Goal: Task Accomplishment & Management: Use online tool/utility

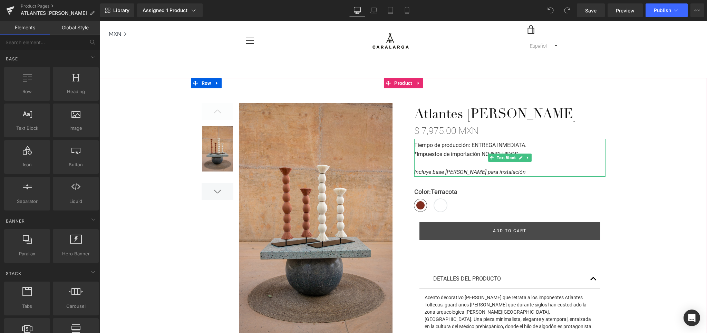
click at [514, 146] on strong "Tiempo de producción: ENTREGA INMEDIATA." at bounding box center [470, 145] width 112 height 7
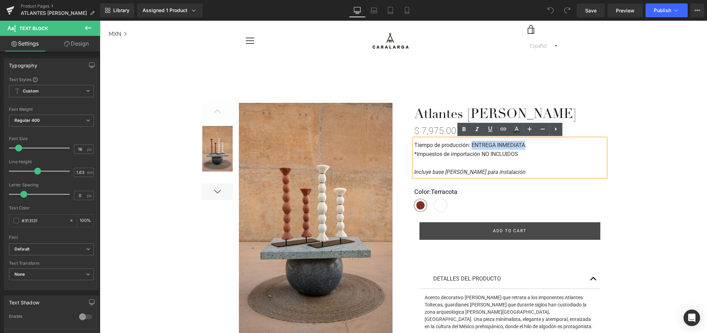
drag, startPoint x: 525, startPoint y: 144, endPoint x: 473, endPoint y: 149, distance: 52.7
click at [473, 149] on p "Tiempo de producción: ENTREGA INMEDIATA." at bounding box center [509, 145] width 191 height 9
click at [514, 148] on strong "Tiempo de producción: ENTREGA INMEDIATA." at bounding box center [470, 145] width 112 height 7
drag, startPoint x: 527, startPoint y: 146, endPoint x: 474, endPoint y: 145, distance: 53.9
click at [472, 146] on p "Tiempo de producción: ENTREGA INMEDIATA." at bounding box center [509, 145] width 191 height 9
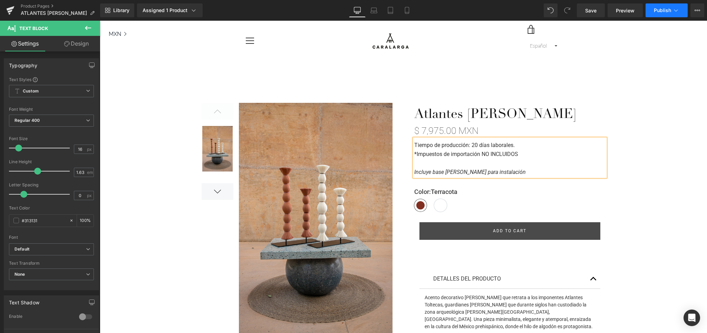
click at [658, 11] on span "Publish" at bounding box center [662, 11] width 17 height 6
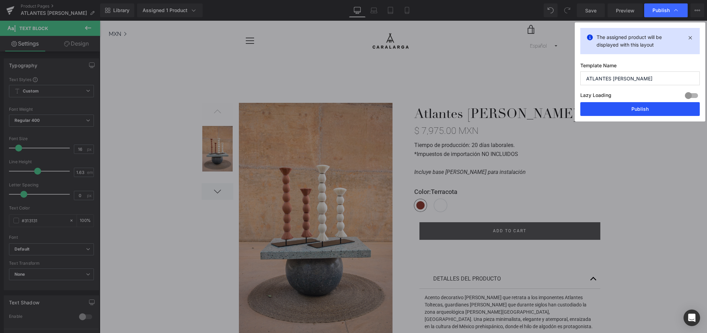
click at [658, 109] on button "Publish" at bounding box center [639, 109] width 119 height 14
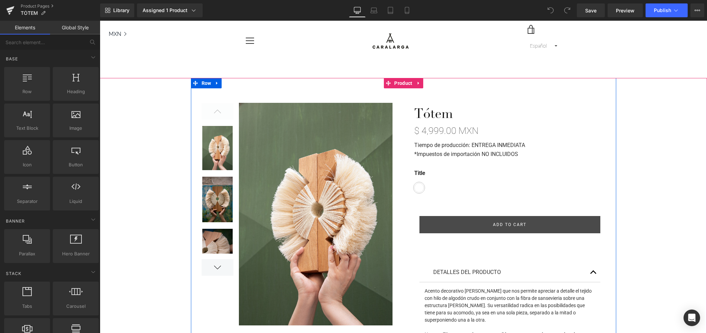
click at [497, 143] on strong "Tiempo de producción: ENTREGA INMEDIATA" at bounding box center [469, 145] width 111 height 7
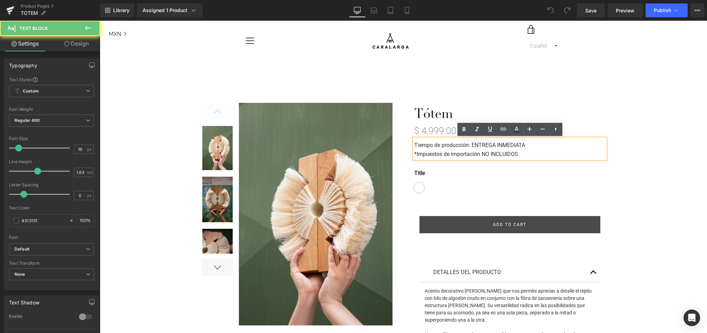
drag, startPoint x: 497, startPoint y: 143, endPoint x: 522, endPoint y: 143, distance: 25.2
click at [497, 143] on strong "Tiempo de producción: ENTREGA INMEDIATA" at bounding box center [469, 145] width 111 height 7
click at [524, 143] on strong "Tiempo de producción: ENTREGA INMEDIATA" at bounding box center [469, 145] width 111 height 7
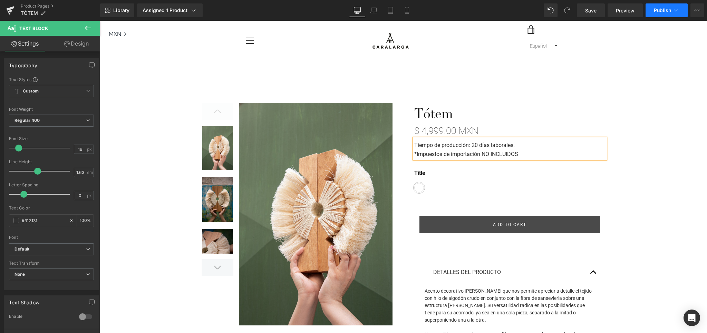
click at [656, 12] on span "Publish" at bounding box center [662, 11] width 17 height 6
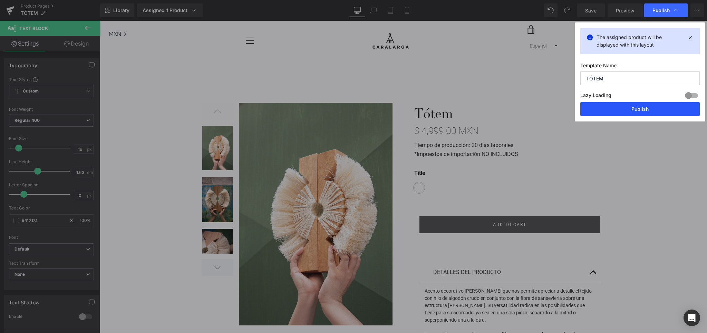
click at [638, 108] on button "Publish" at bounding box center [639, 109] width 119 height 14
